Goal: Find specific page/section: Find specific page/section

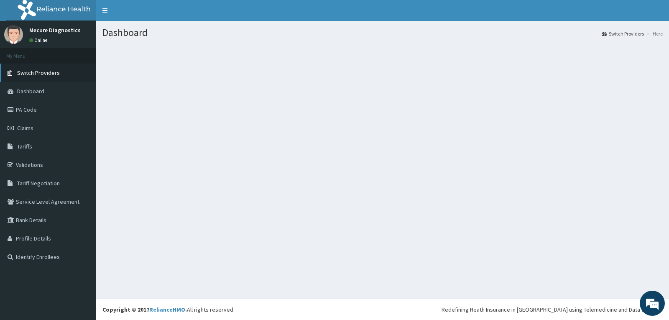
click at [41, 75] on span "Switch Providers" at bounding box center [38, 73] width 43 height 8
click at [31, 94] on span "Dashboard" at bounding box center [30, 91] width 27 height 8
click at [31, 91] on span "Dashboard" at bounding box center [30, 91] width 27 height 8
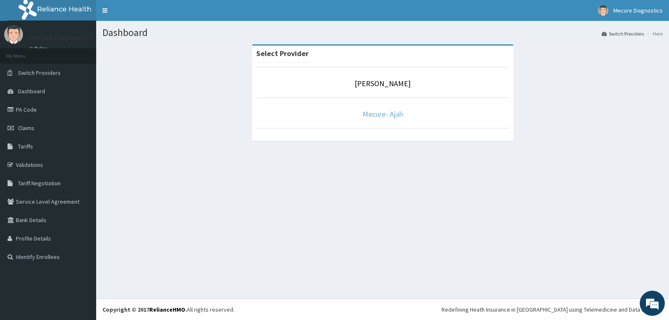
click at [391, 115] on link "Mecure- Ajah" at bounding box center [382, 114] width 41 height 10
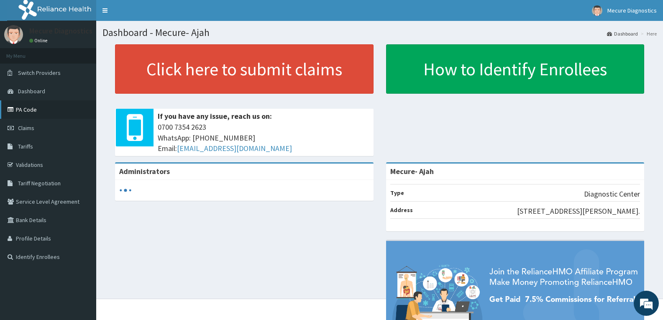
click at [31, 113] on link "PA Code" at bounding box center [48, 109] width 96 height 18
